Goal: Find specific page/section: Find specific page/section

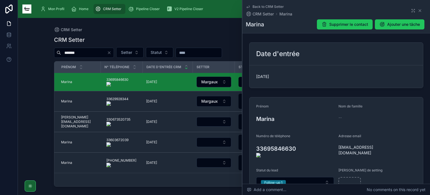
scroll to position [93, 0]
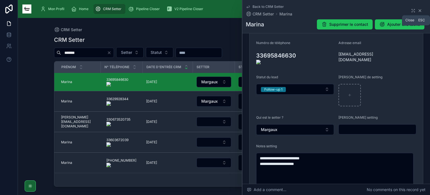
click at [419, 11] on icon at bounding box center [420, 10] width 4 height 4
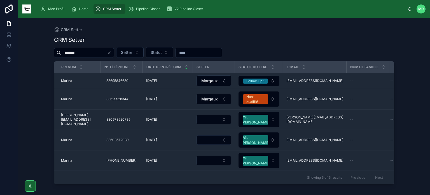
click at [107, 53] on input "******" at bounding box center [84, 53] width 46 height 8
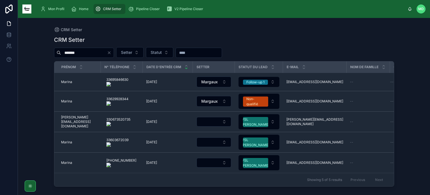
click at [111, 52] on icon "Clear" at bounding box center [109, 52] width 4 height 4
click at [107, 53] on input "text" at bounding box center [84, 53] width 46 height 8
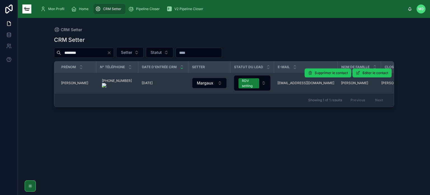
type input "********"
click at [72, 83] on span "[PERSON_NAME]" at bounding box center [74, 83] width 27 height 4
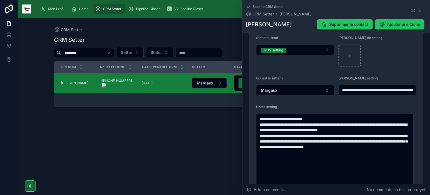
scroll to position [132, 0]
click at [418, 11] on icon at bounding box center [420, 10] width 4 height 4
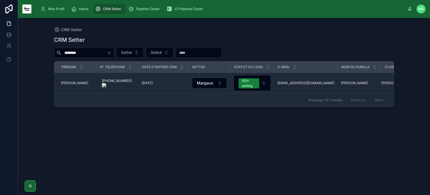
click at [111, 53] on icon "Clear" at bounding box center [109, 52] width 4 height 4
click at [55, 13] on div "Mon Profil" at bounding box center [53, 8] width 26 height 9
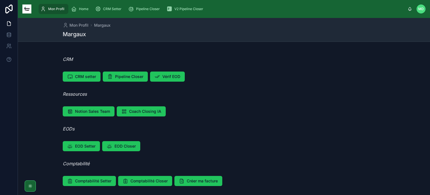
scroll to position [17, 0]
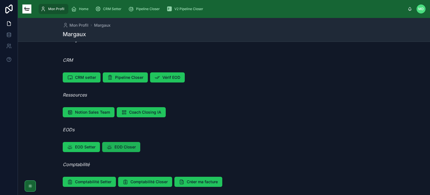
click at [125, 148] on span "EOD Closer" at bounding box center [124, 147] width 21 height 6
click at [157, 182] on span "Comptabilité Closer" at bounding box center [148, 182] width 37 height 6
click at [177, 78] on span "Vérif EOD" at bounding box center [171, 77] width 18 height 6
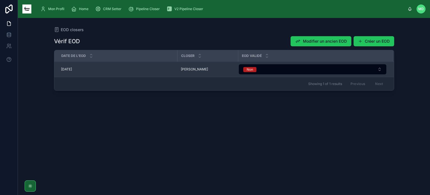
click at [72, 70] on span "[DATE]" at bounding box center [66, 69] width 11 height 4
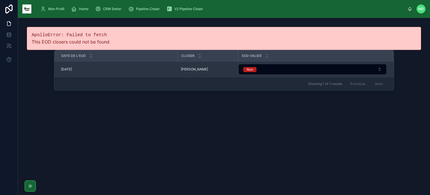
click at [194, 69] on span "[PERSON_NAME]" at bounding box center [194, 69] width 27 height 4
click at [67, 69] on span "[DATE]" at bounding box center [66, 69] width 11 height 4
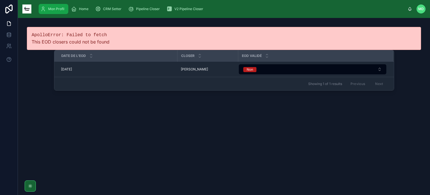
click at [46, 9] on div "Mon Profil" at bounding box center [53, 8] width 26 height 9
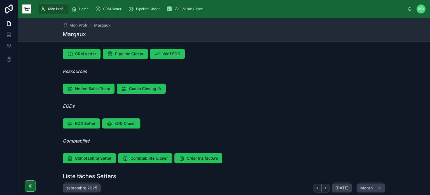
scroll to position [40, 0]
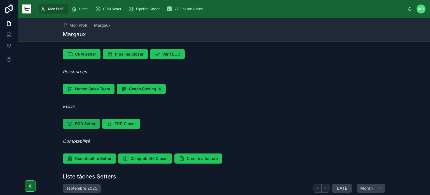
click at [93, 122] on span "EOD Setter" at bounding box center [85, 124] width 20 height 6
